Goal: Find contact information: Find contact information

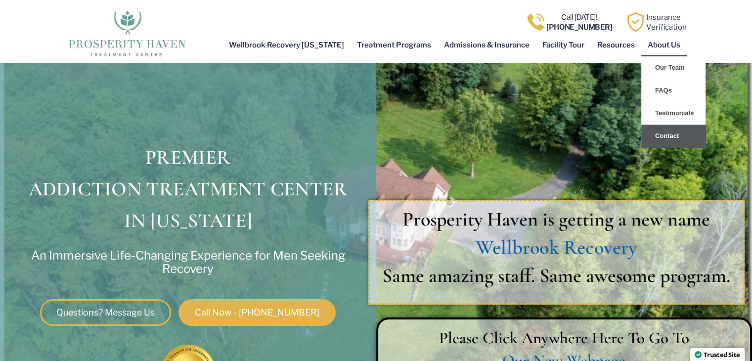
click at [660, 142] on link "Contact" at bounding box center [673, 136] width 64 height 23
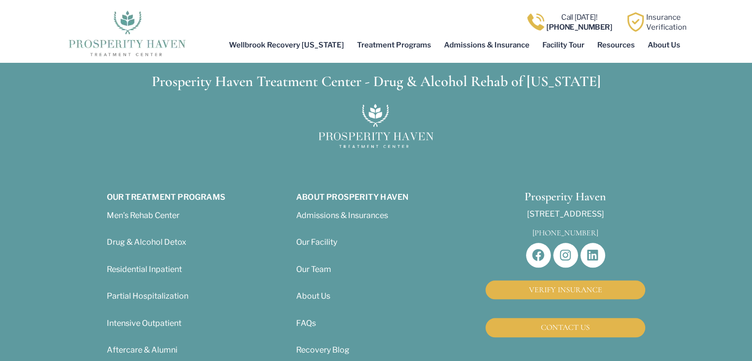
scroll to position [1087, 0]
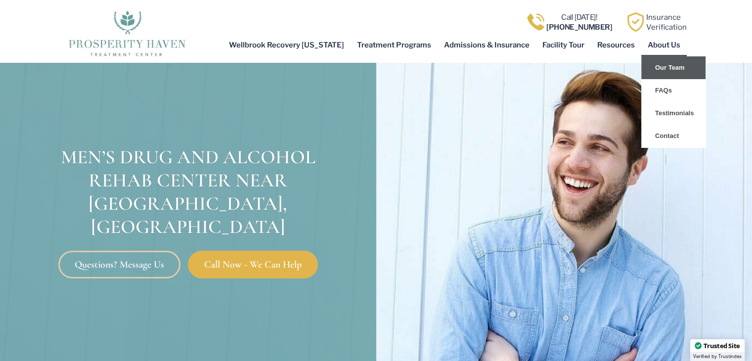
click at [662, 75] on link "Our Team" at bounding box center [673, 67] width 64 height 23
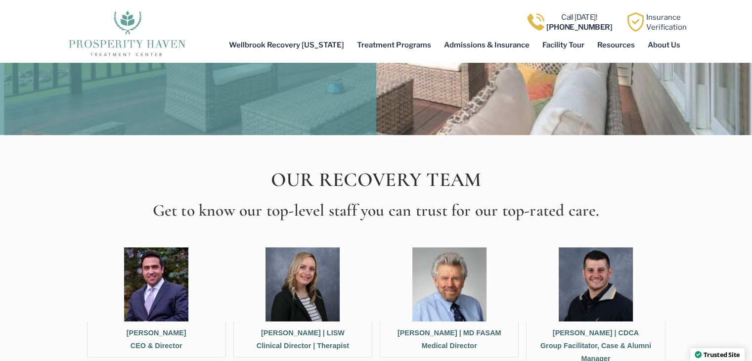
scroll to position [148, 0]
